Goal: Task Accomplishment & Management: Manage account settings

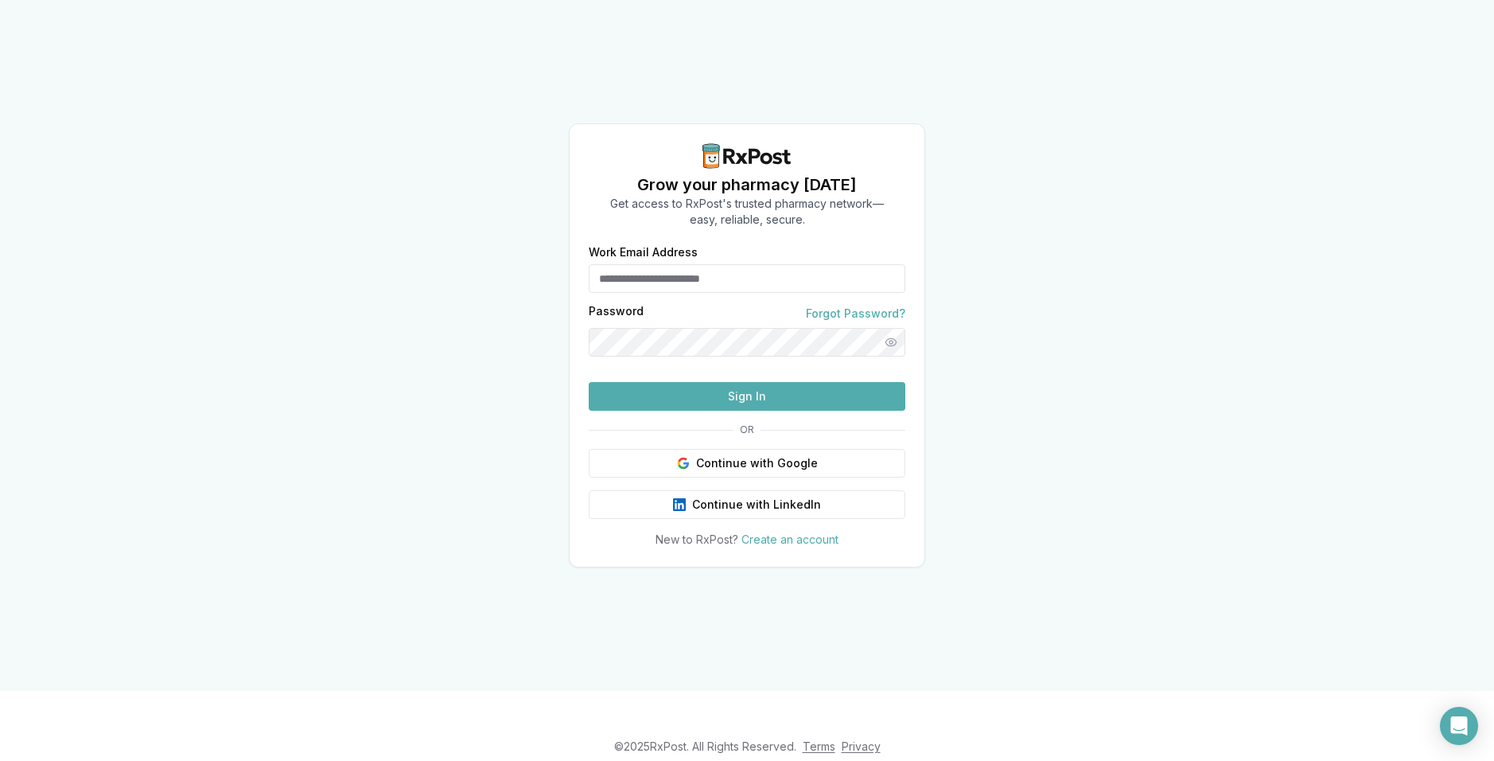
click at [712, 264] on input "Work Email Address" at bounding box center [747, 278] width 317 height 29
click at [659, 264] on input "Work Email Address" at bounding box center [747, 278] width 317 height 29
paste input "**********"
type input "**********"
click at [677, 411] on button "Sign In" at bounding box center [747, 396] width 317 height 29
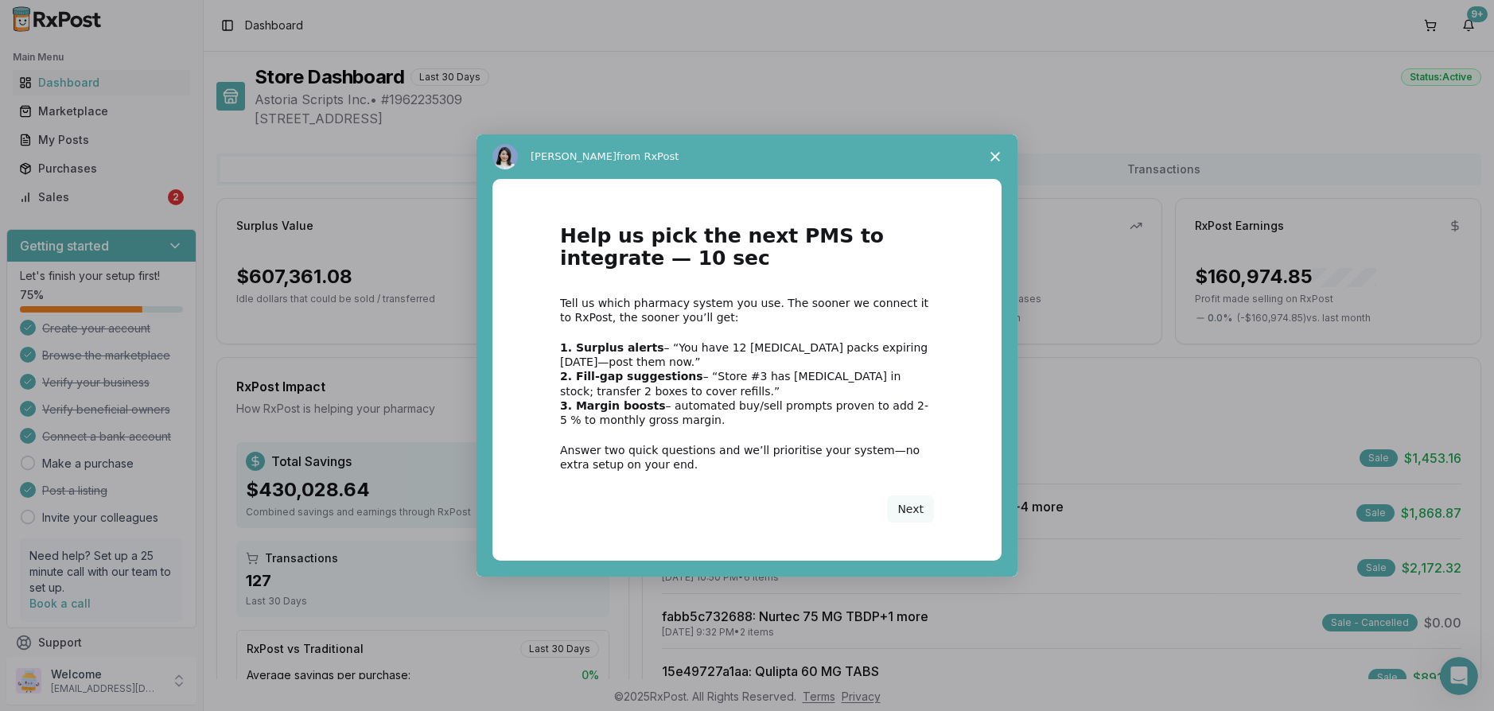
click at [999, 153] on polygon "Close survey" at bounding box center [996, 157] width 10 height 10
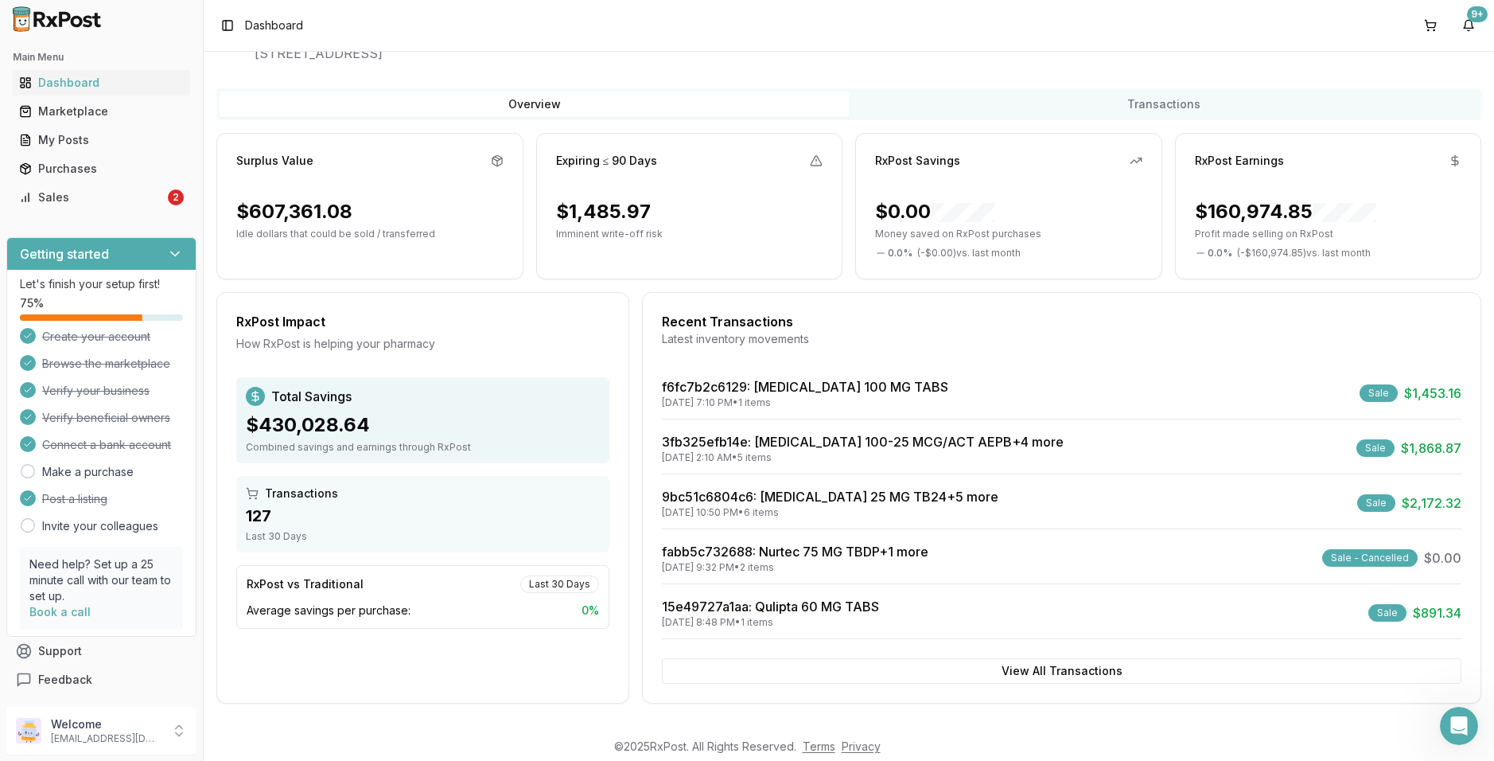
scroll to position [65, 0]
drag, startPoint x: 245, startPoint y: 515, endPoint x: 301, endPoint y: 540, distance: 61.2
click at [301, 540] on div "Transactions 127 Last 30 Days" at bounding box center [422, 514] width 373 height 76
click at [301, 540] on div "Last 30 Days" at bounding box center [423, 536] width 354 height 13
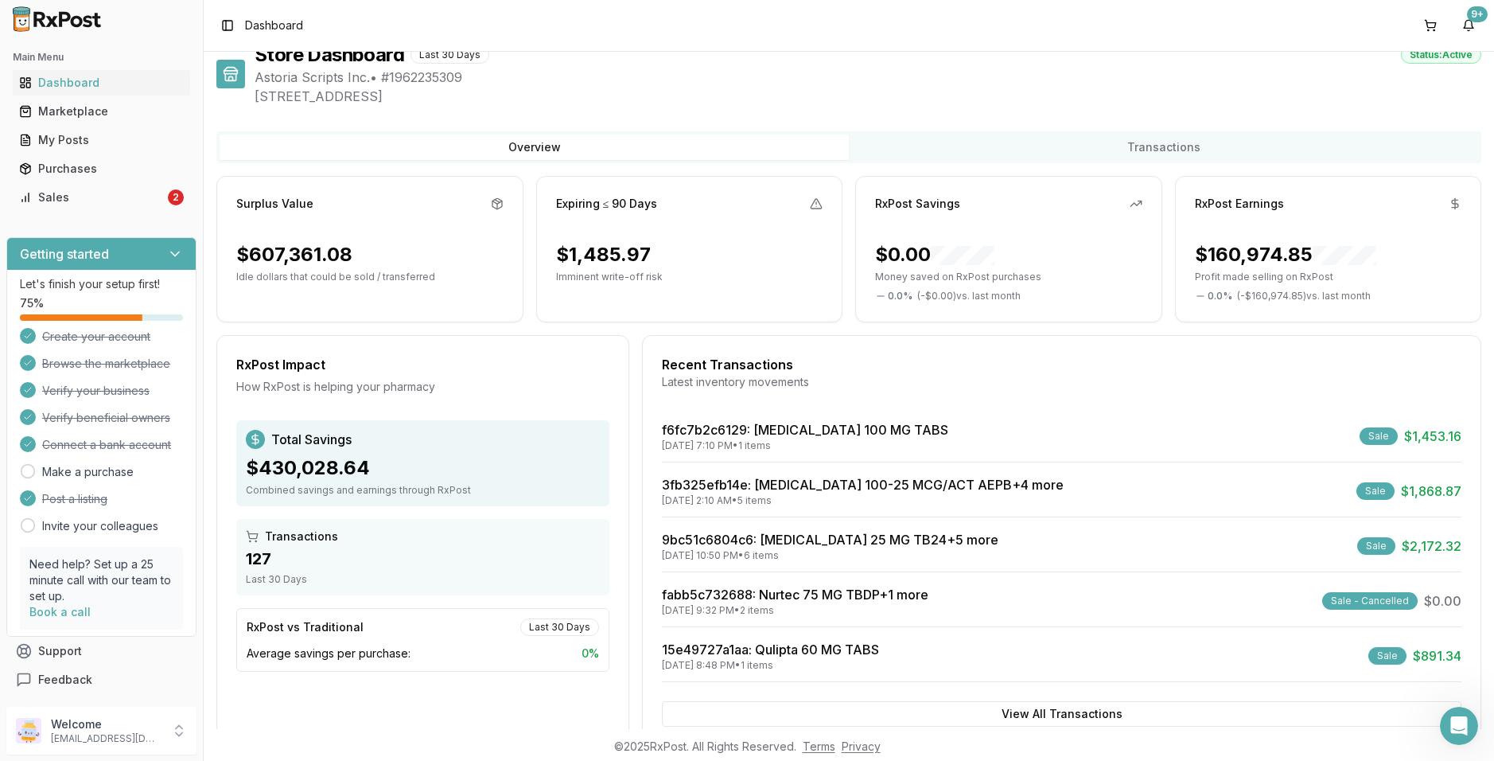
scroll to position [0, 0]
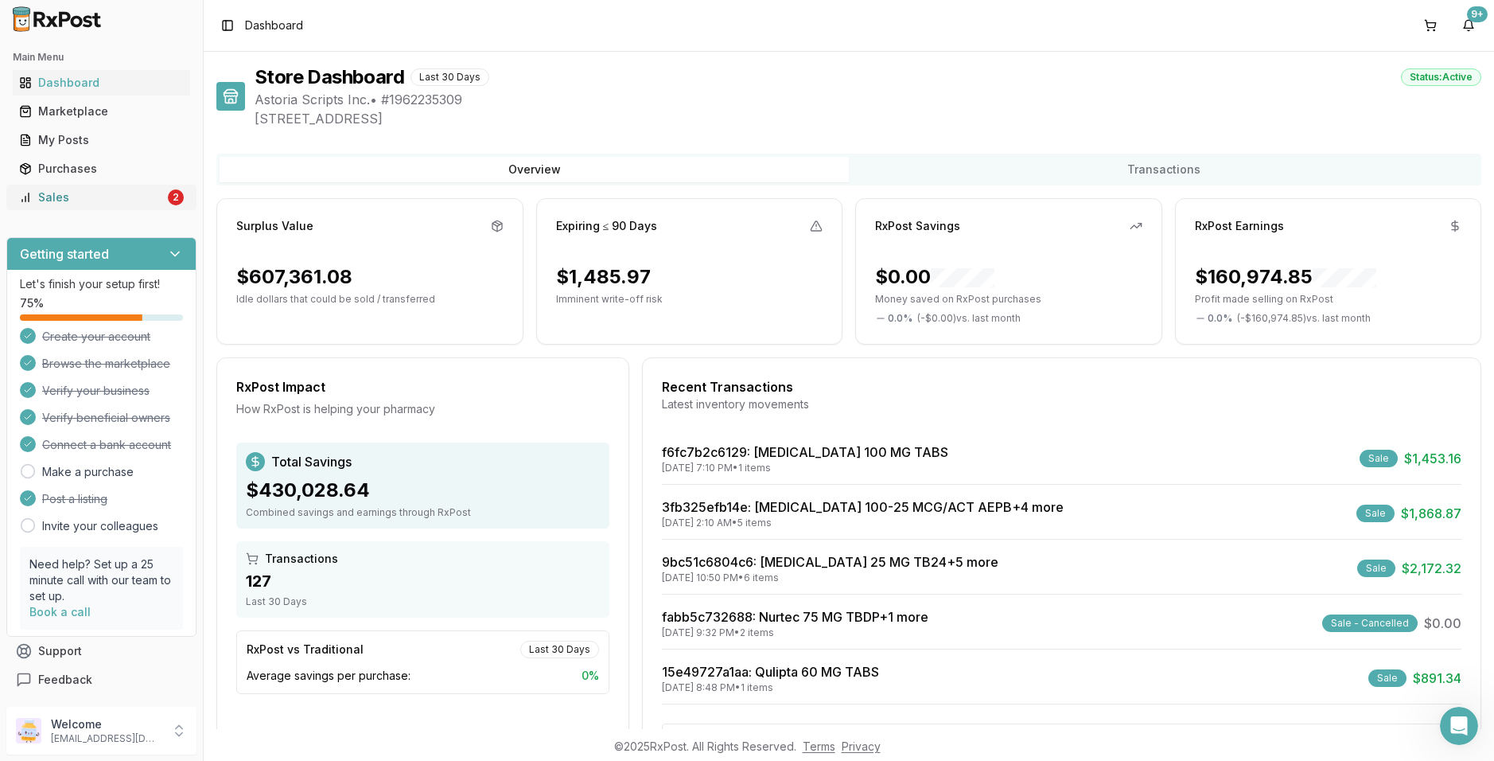
click at [92, 189] on link "Sales 2" at bounding box center [101, 197] width 177 height 29
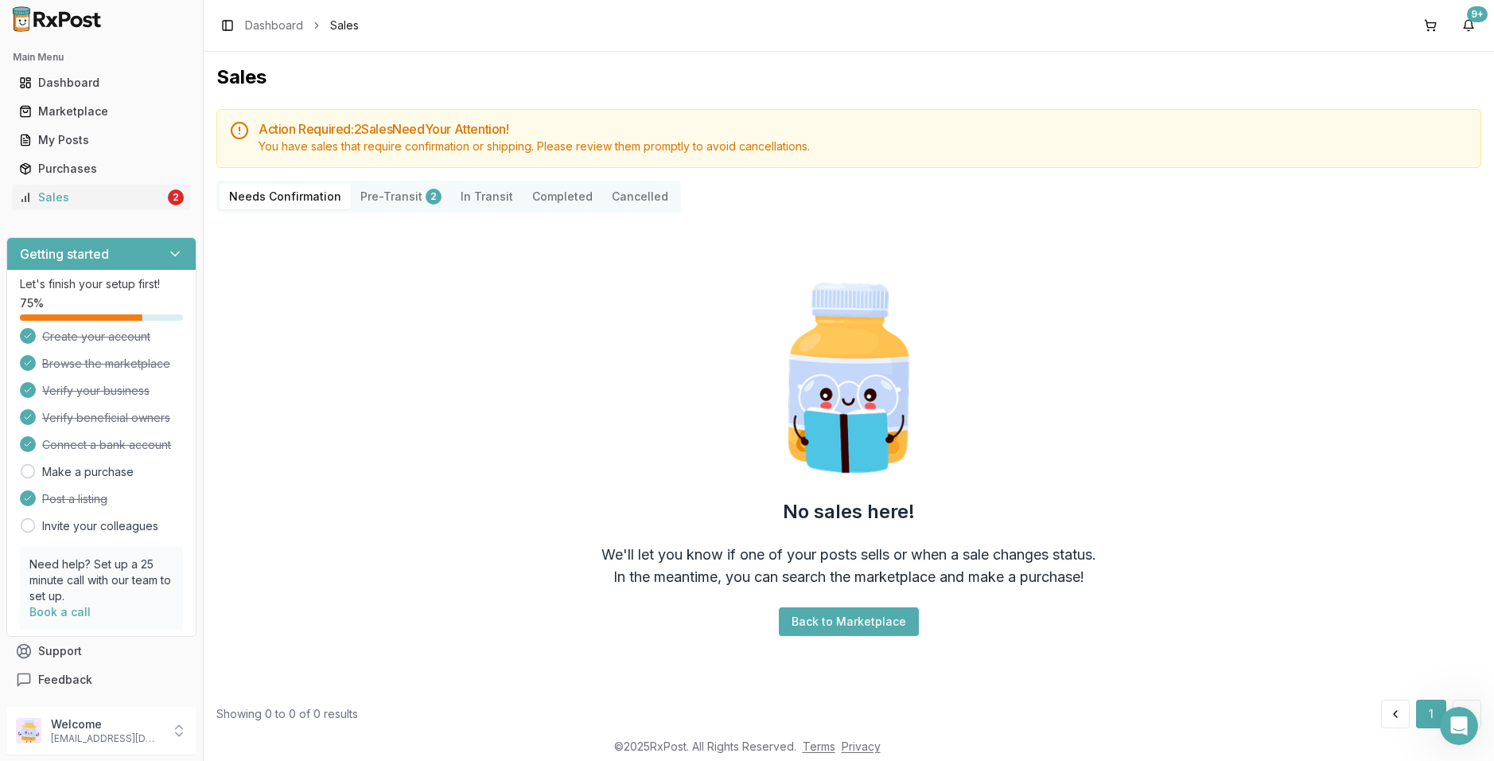
click at [543, 197] on button "Completed" at bounding box center [563, 196] width 80 height 25
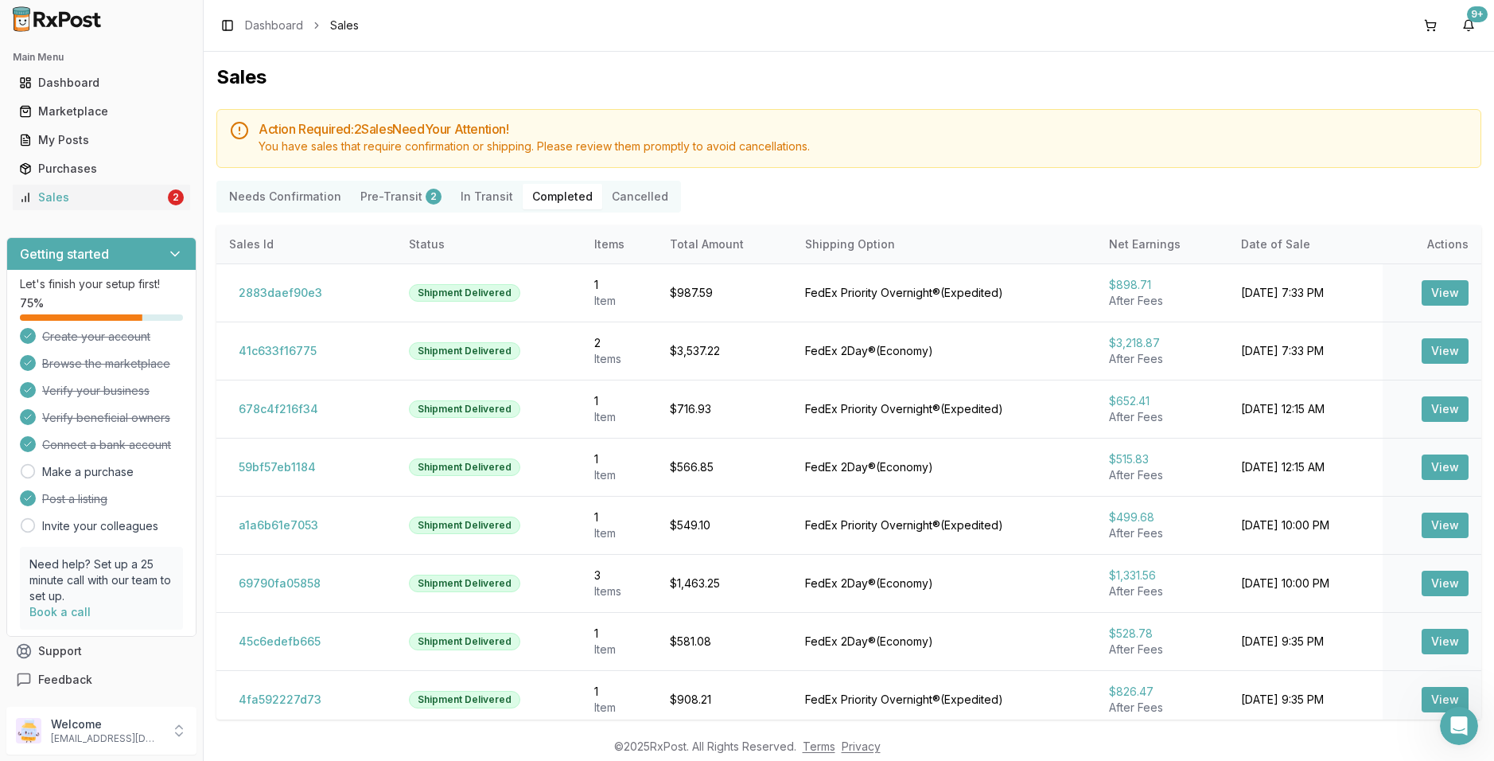
click at [1278, 190] on div "Needs Confirmation Pre-Transit 2 In Transit Completed Cancelled" at bounding box center [848, 197] width 1265 height 32
